Goal: Transaction & Acquisition: Purchase product/service

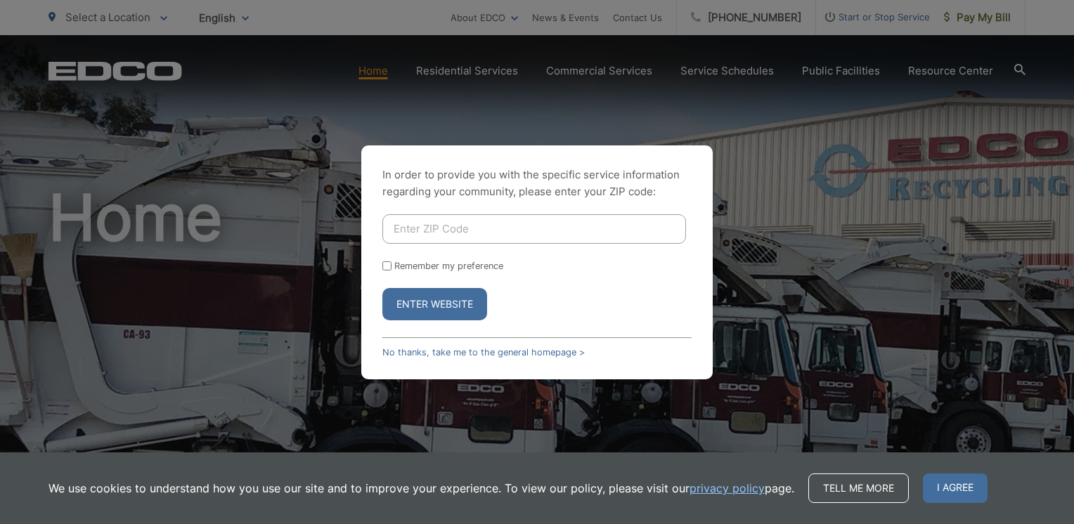
click at [462, 231] on input "Enter ZIP Code" at bounding box center [534, 229] width 304 height 30
type input "92024"
click at [386, 266] on input "Remember my preference" at bounding box center [386, 265] width 9 height 9
checkbox input "true"
click at [419, 301] on button "Enter Website" at bounding box center [434, 304] width 105 height 32
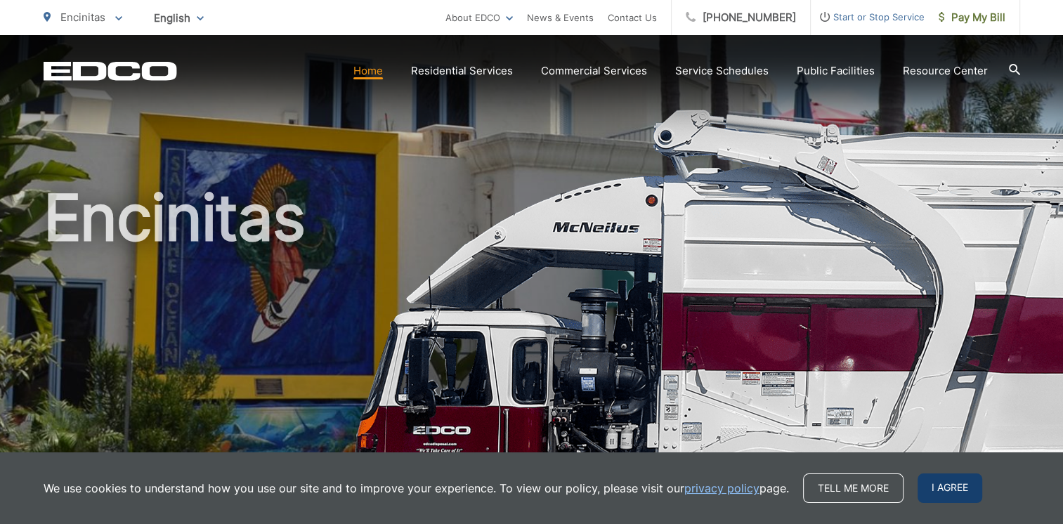
click at [961, 491] on span "I agree" at bounding box center [950, 489] width 65 height 30
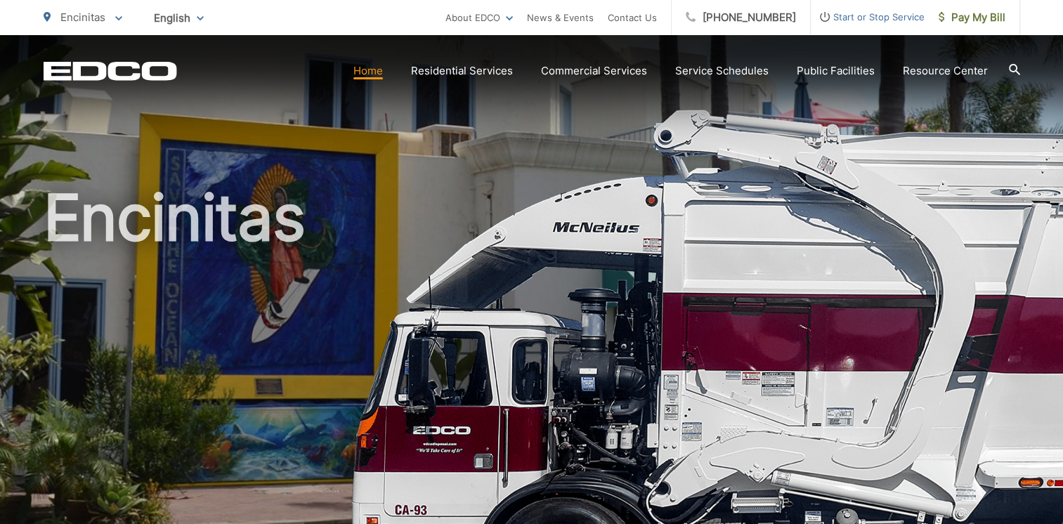
click at [610, 260] on h1 "Encinitas" at bounding box center [532, 405] width 977 height 445
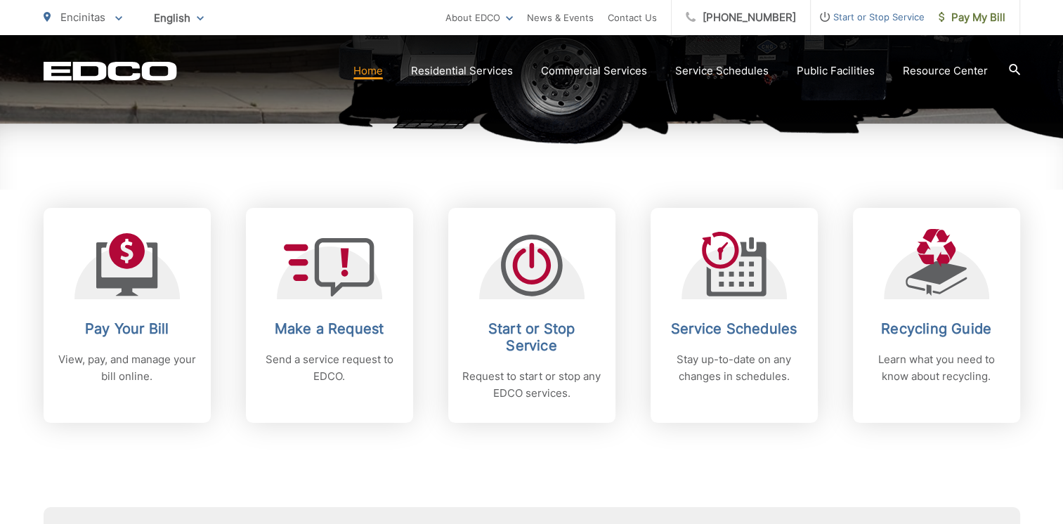
scroll to position [492, 0]
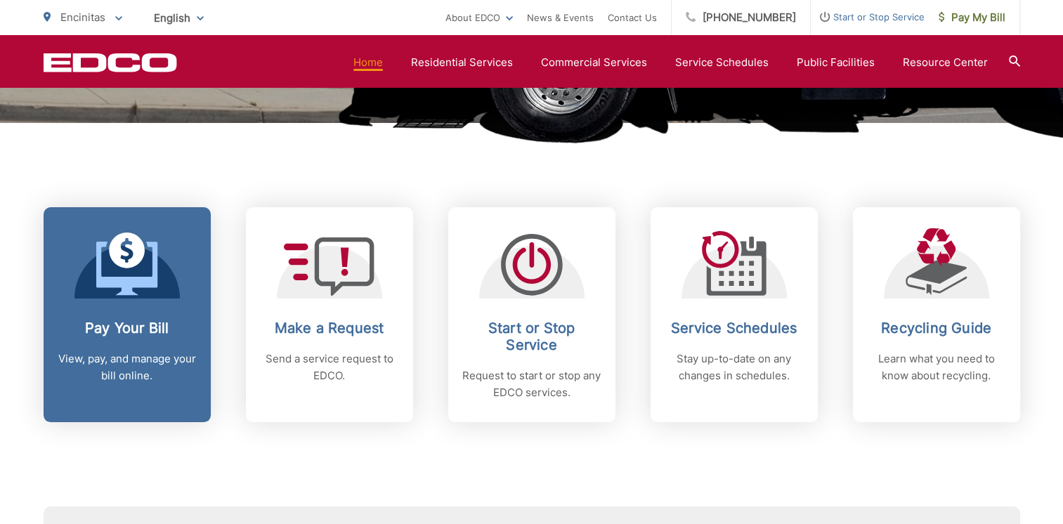
click at [128, 327] on h2 "Pay Your Bill" at bounding box center [127, 328] width 139 height 17
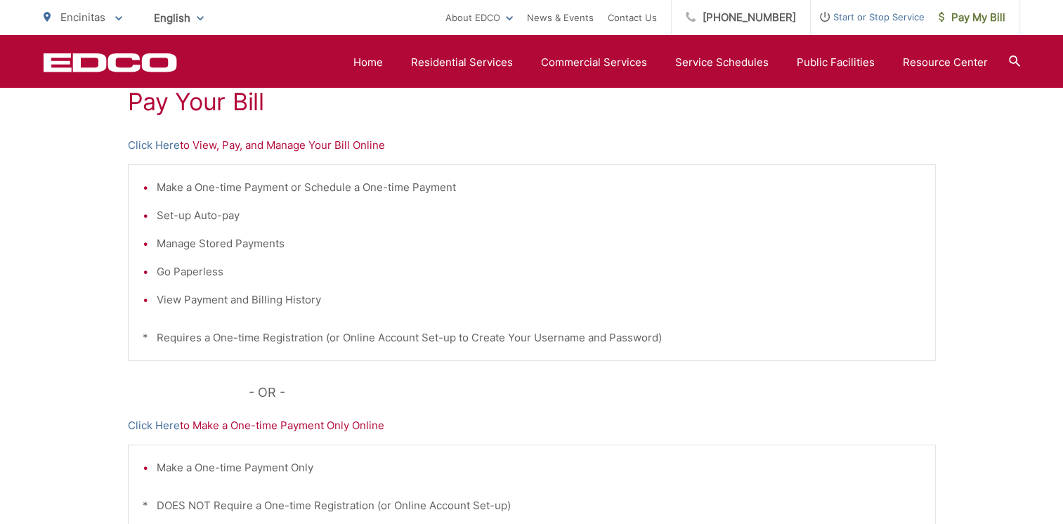
scroll to position [141, 0]
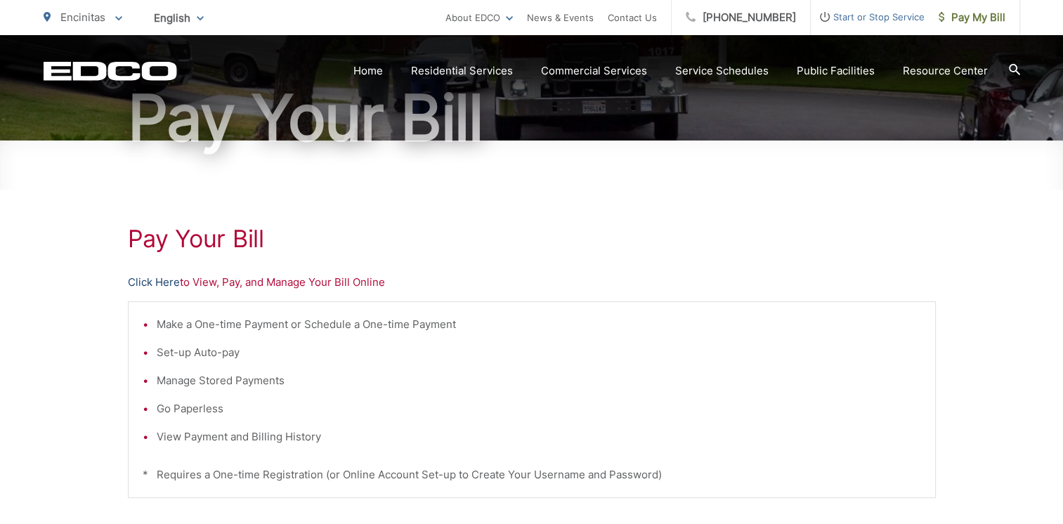
click at [154, 283] on link "Click Here" at bounding box center [154, 282] width 52 height 17
